Goal: Navigation & Orientation: Find specific page/section

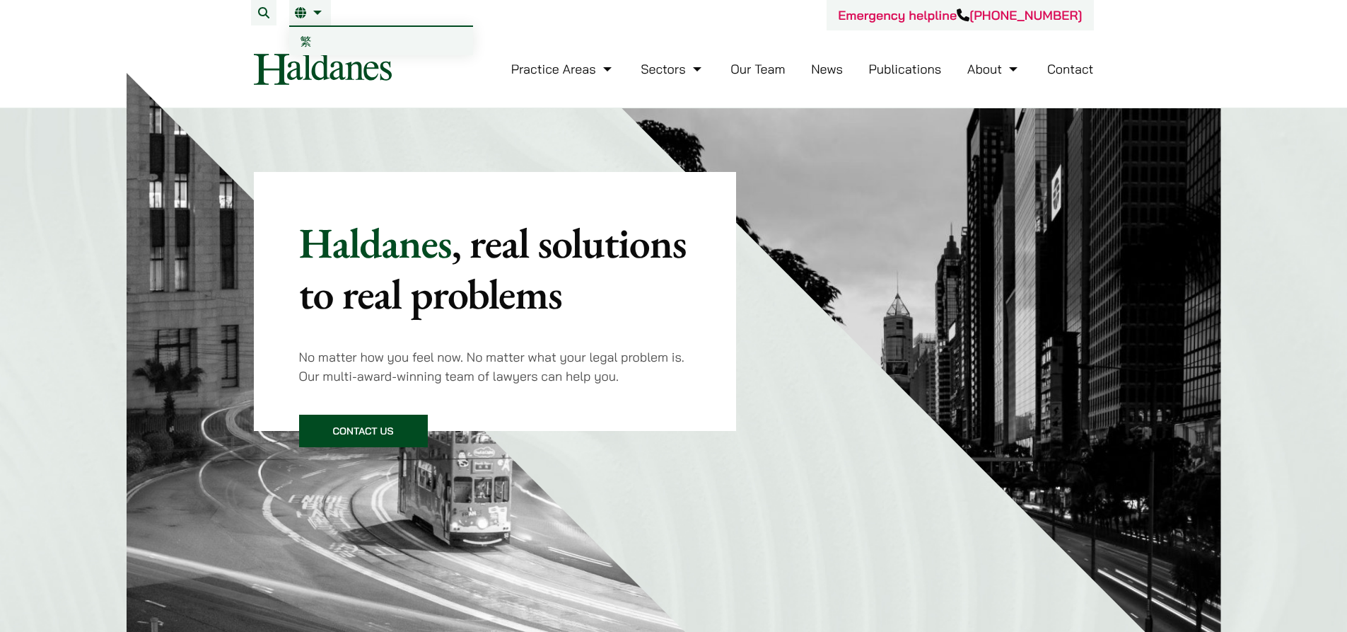
click at [320, 11] on link "EN" at bounding box center [310, 12] width 30 height 11
click at [310, 40] on span "繁" at bounding box center [306, 41] width 11 height 14
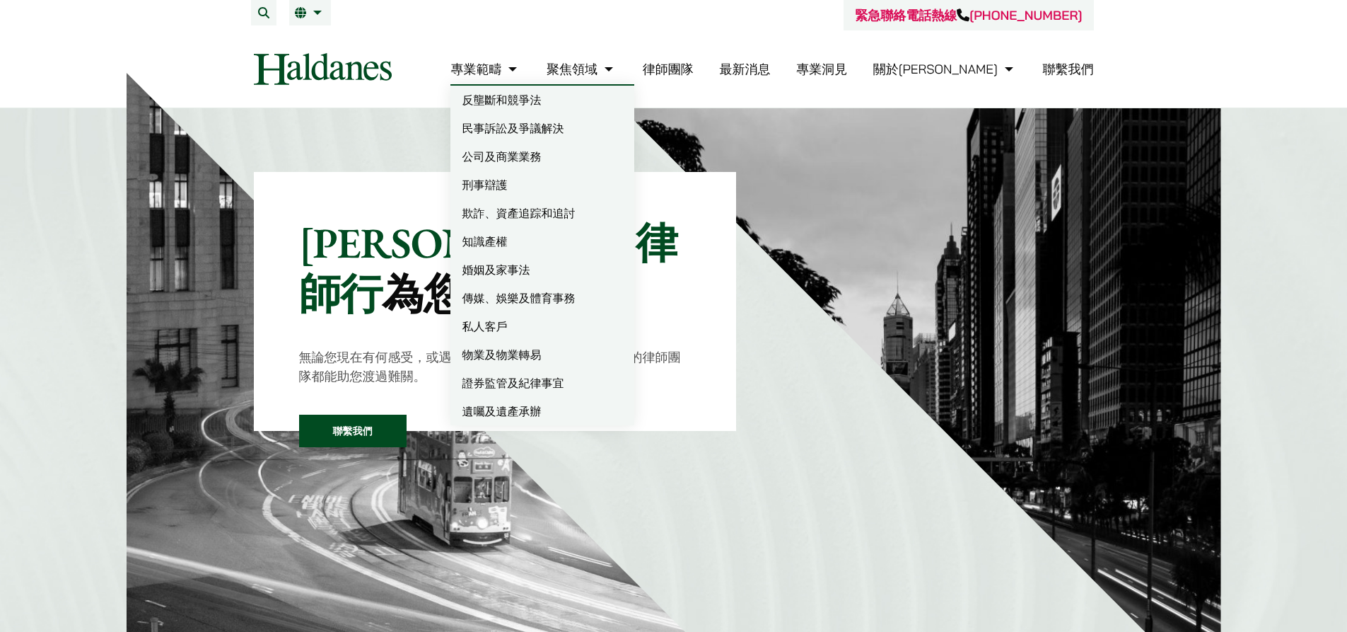
click at [579, 155] on link "公司及商業業務" at bounding box center [543, 156] width 184 height 28
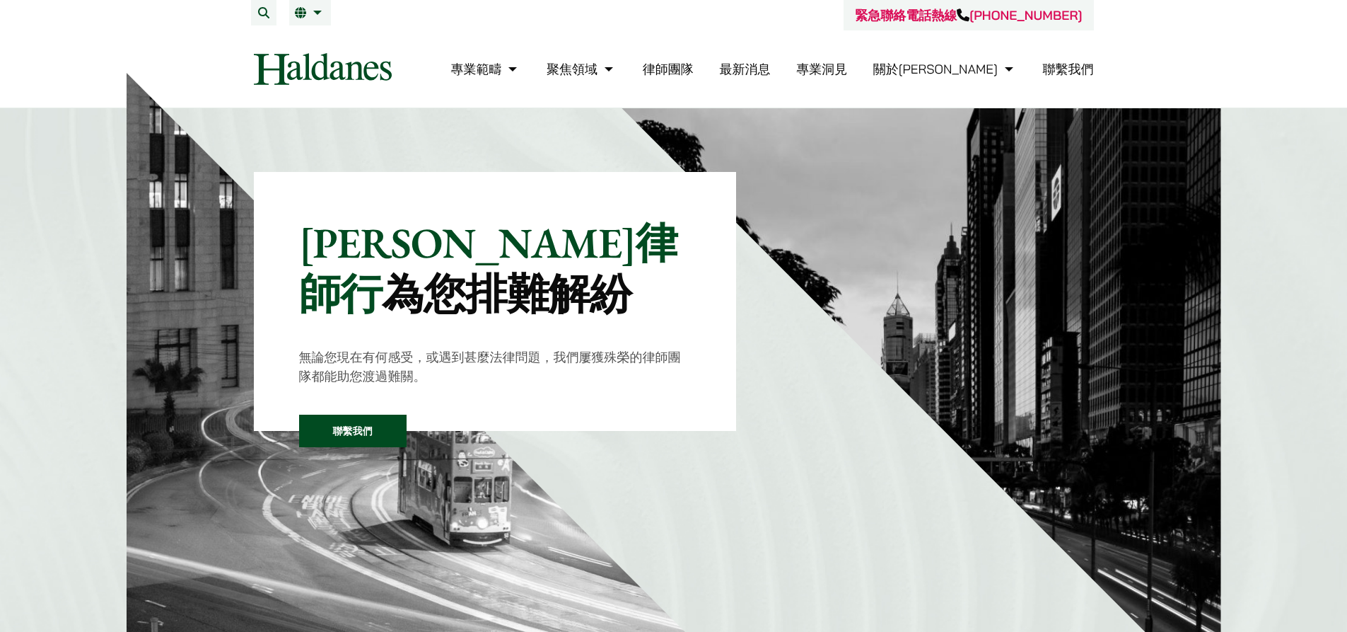
click at [770, 69] on link "最新消息" at bounding box center [744, 69] width 51 height 16
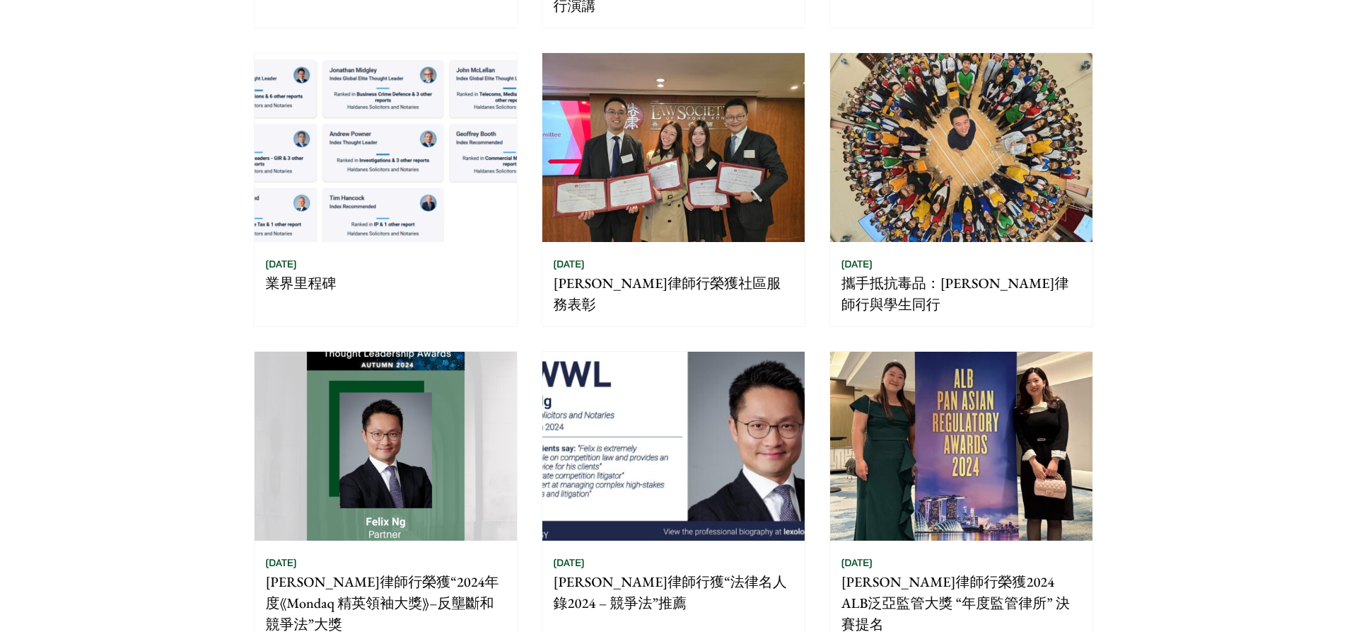
scroll to position [566, 0]
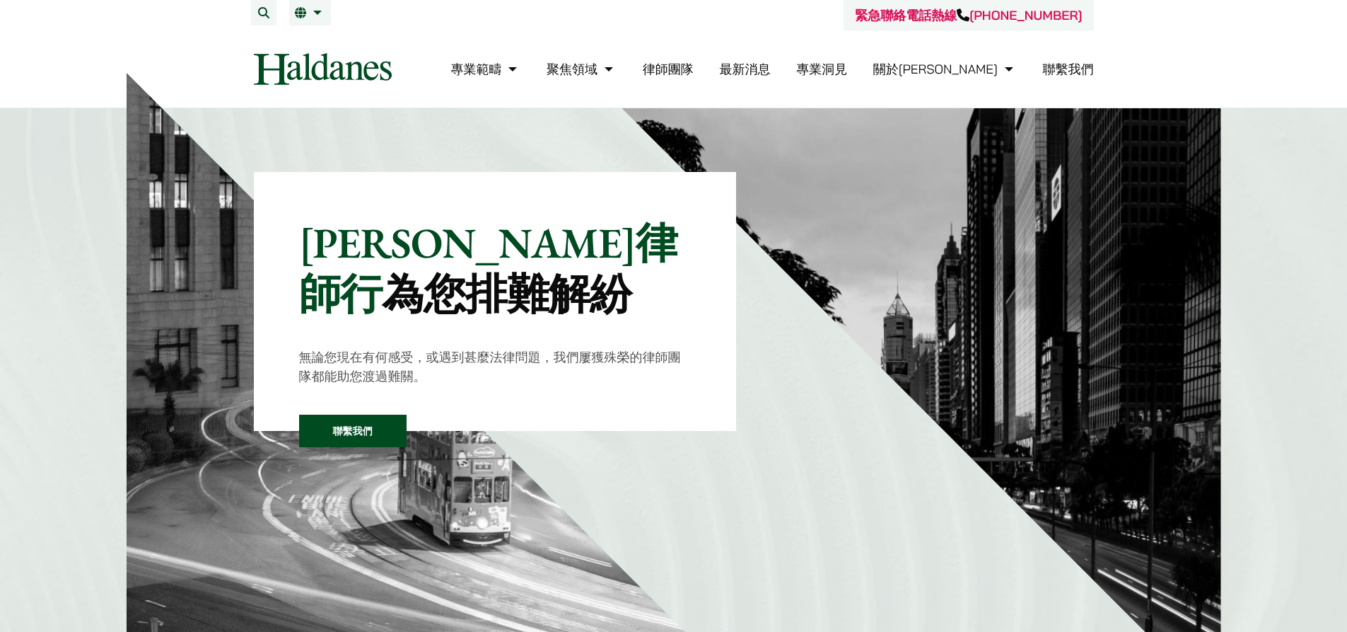
click at [1061, 66] on link "聯繫我們" at bounding box center [1068, 69] width 51 height 16
